Goal: Find specific page/section: Find specific page/section

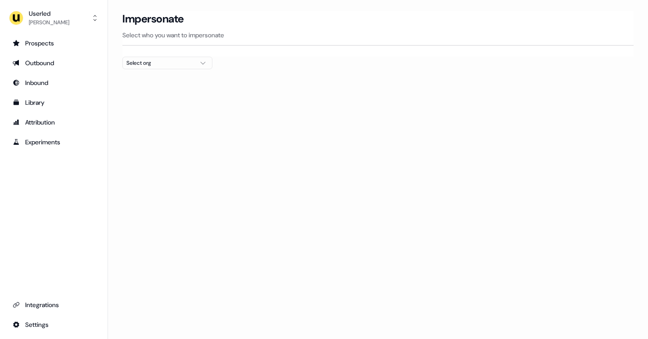
click at [141, 63] on div "Select org" at bounding box center [160, 63] width 68 height 9
type input "*****"
click at [153, 94] on div "Zoovu (Deprecated)" at bounding box center [167, 95] width 89 height 14
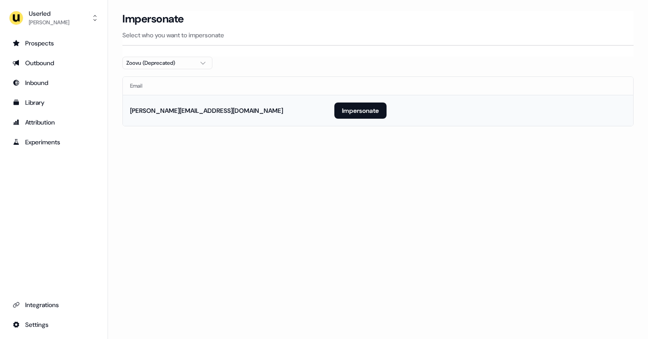
drag, startPoint x: 197, startPoint y: 119, endPoint x: 193, endPoint y: 116, distance: 5.1
click at [193, 117] on td "[PERSON_NAME][EMAIL_ADDRESS][DOMAIN_NAME]" at bounding box center [225, 110] width 204 height 31
click at [181, 67] on div "Zoovu (Deprecated)" at bounding box center [160, 63] width 68 height 9
type input "*****"
click at [65, 40] on div "Prospects" at bounding box center [54, 43] width 82 height 9
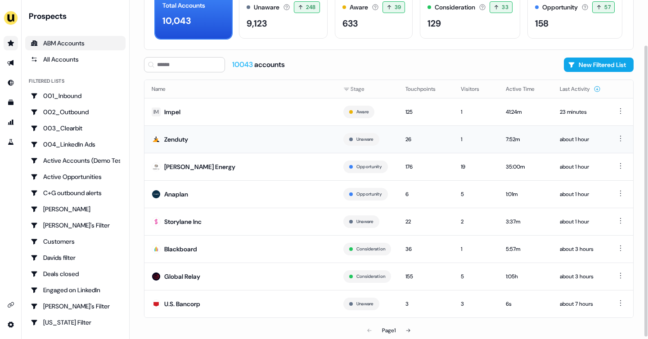
scroll to position [54, 0]
click at [199, 171] on div "[PERSON_NAME] Energy" at bounding box center [199, 166] width 71 height 9
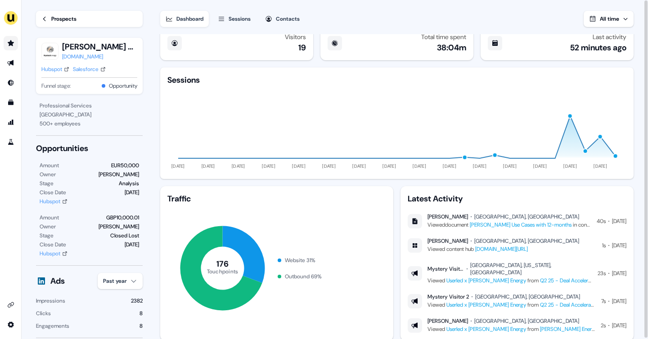
scroll to position [13, 0]
click at [503, 222] on link "[PERSON_NAME] Use Cases with 12-months" at bounding box center [521, 224] width 102 height 7
click at [47, 17] on icon at bounding box center [44, 19] width 6 height 6
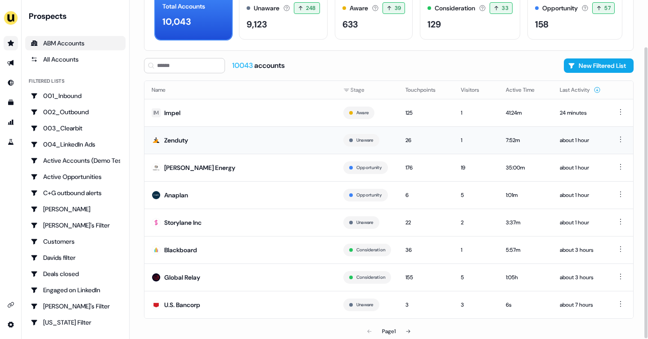
scroll to position [54, 0]
